Goal: Find specific page/section: Find specific page/section

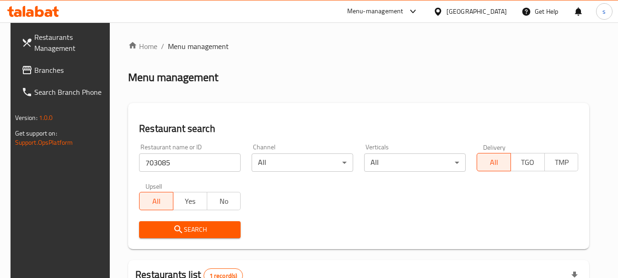
scroll to position [130, 0]
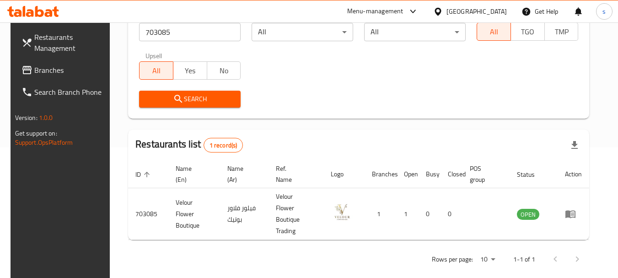
click at [34, 67] on span "Branches" at bounding box center [70, 70] width 72 height 11
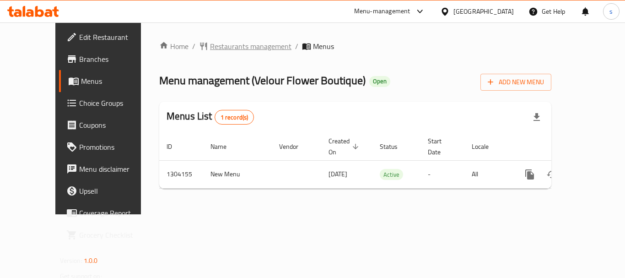
click at [241, 44] on span "Restaurants management" at bounding box center [250, 46] width 81 height 11
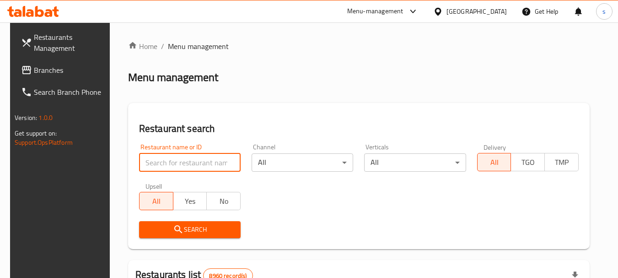
click at [177, 167] on input "search" at bounding box center [190, 162] width 102 height 18
paste input "703085"
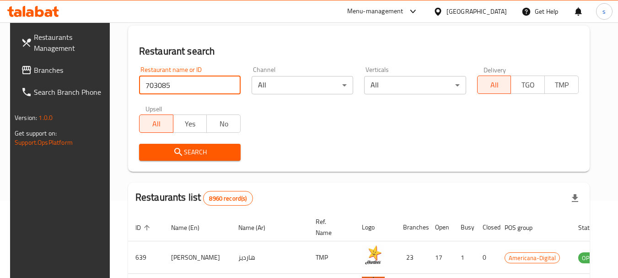
scroll to position [92, 0]
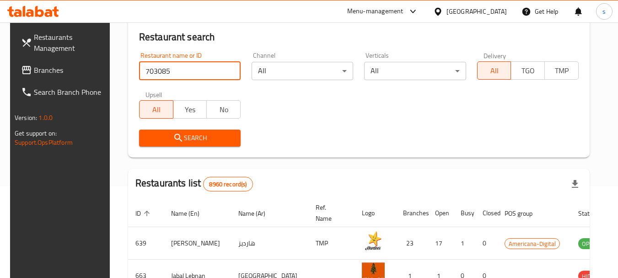
type input "703085"
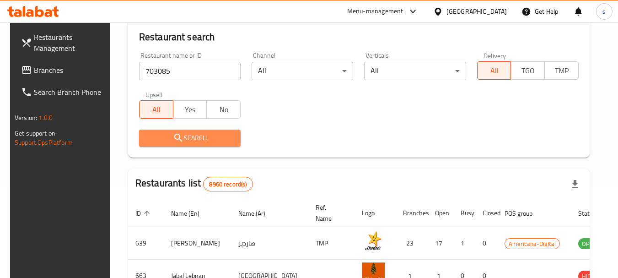
click at [192, 139] on span "Search" at bounding box center [189, 137] width 87 height 11
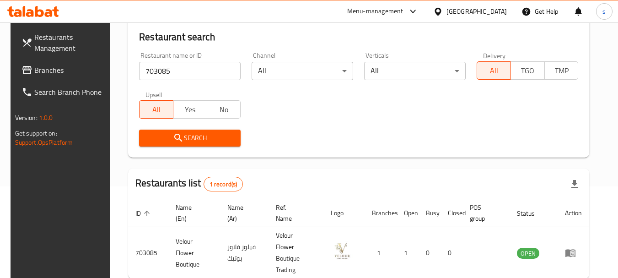
click at [501, 8] on div "[GEOGRAPHIC_DATA]" at bounding box center [477, 11] width 60 height 10
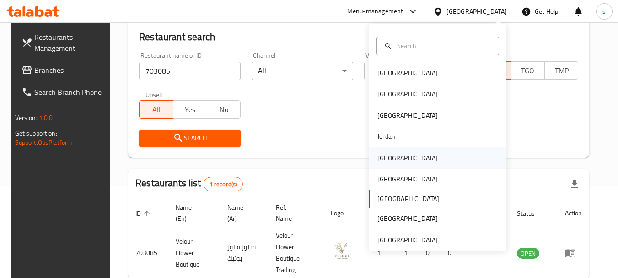
click at [396, 155] on div "Kuwait" at bounding box center [407, 157] width 75 height 21
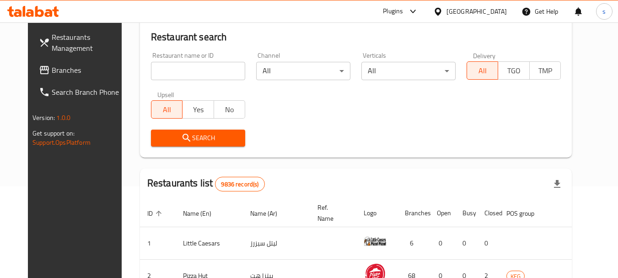
click at [67, 68] on span "Branches" at bounding box center [88, 70] width 72 height 11
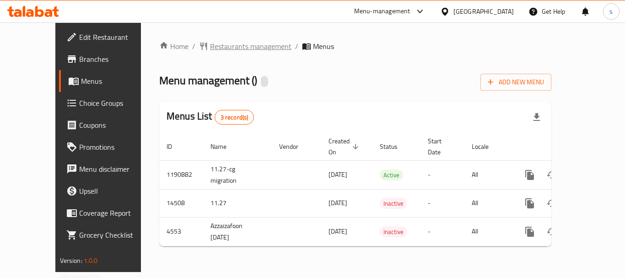
click at [234, 45] on span "Restaurants management" at bounding box center [250, 46] width 81 height 11
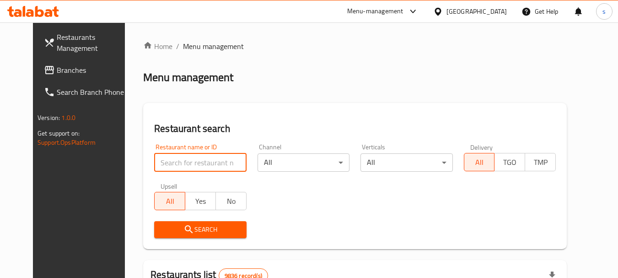
click at [186, 159] on input "search" at bounding box center [200, 162] width 92 height 18
paste input "2880"
type input "2880"
click button "Search" at bounding box center [200, 229] width 92 height 17
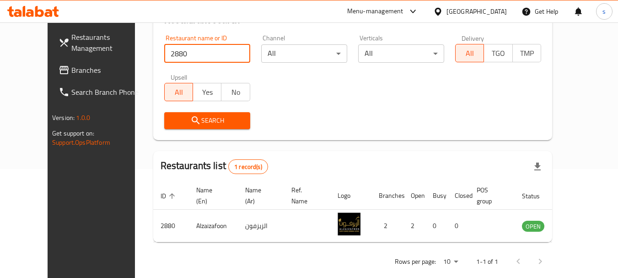
scroll to position [123, 0]
